Goal: Navigation & Orientation: Find specific page/section

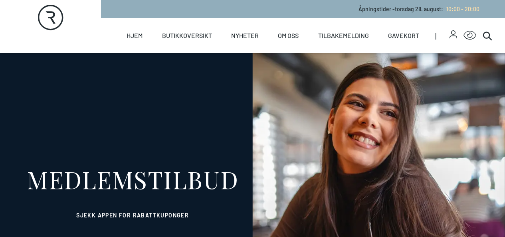
select select "NO"
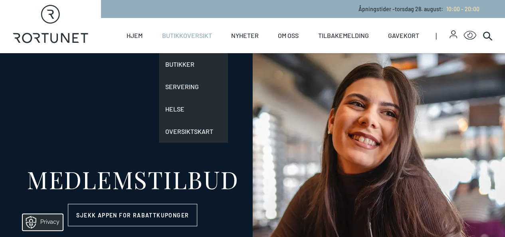
click at [184, 35] on link "Butikkoversikt" at bounding box center [187, 35] width 50 height 35
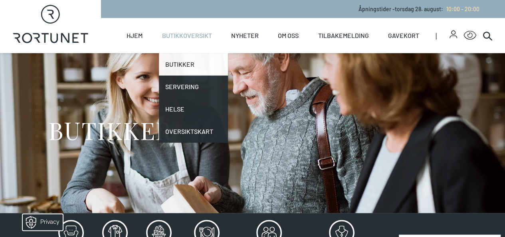
click at [184, 67] on link "Butikker" at bounding box center [193, 64] width 69 height 22
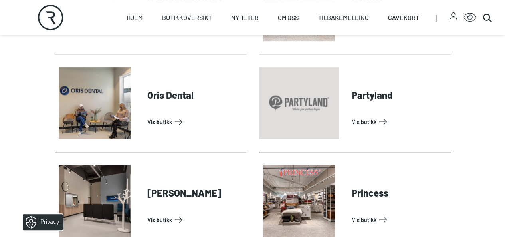
scroll to position [1676, 0]
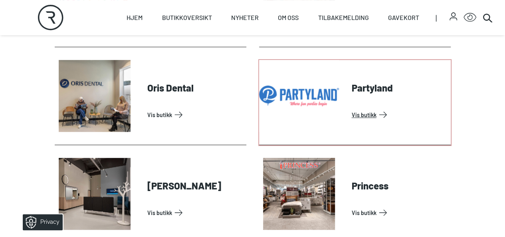
click at [360, 121] on link "Vis butikk" at bounding box center [399, 114] width 96 height 13
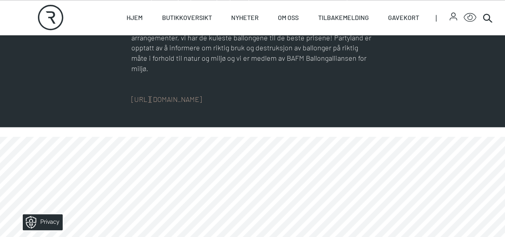
scroll to position [488, 0]
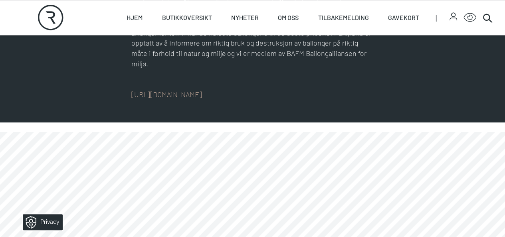
click at [219, 89] on div "[URL][DOMAIN_NAME]" at bounding box center [252, 94] width 242 height 11
click at [202, 90] on link "[URL][DOMAIN_NAME]" at bounding box center [166, 94] width 71 height 9
